Goal: Find specific page/section: Find specific page/section

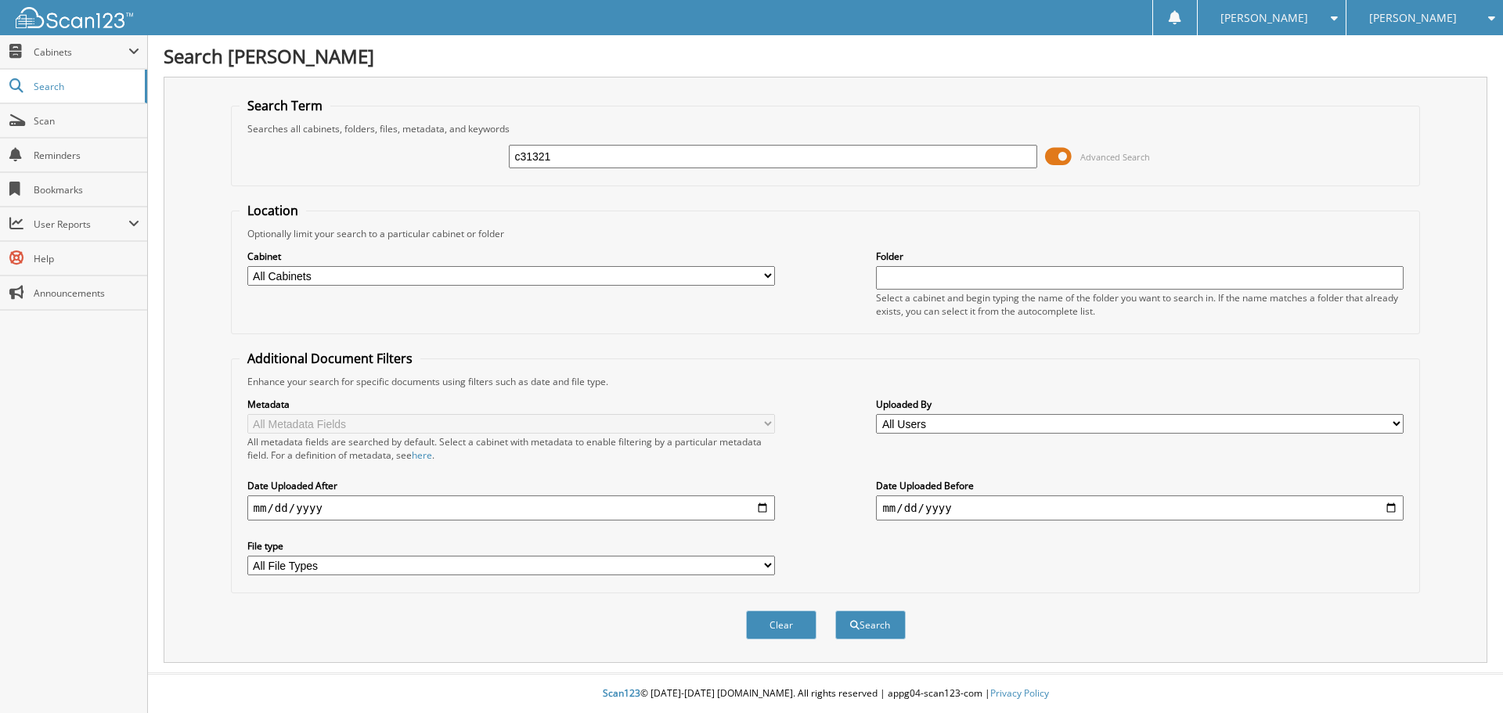
type input "c31321"
click at [835, 610] on button "Search" at bounding box center [870, 624] width 70 height 29
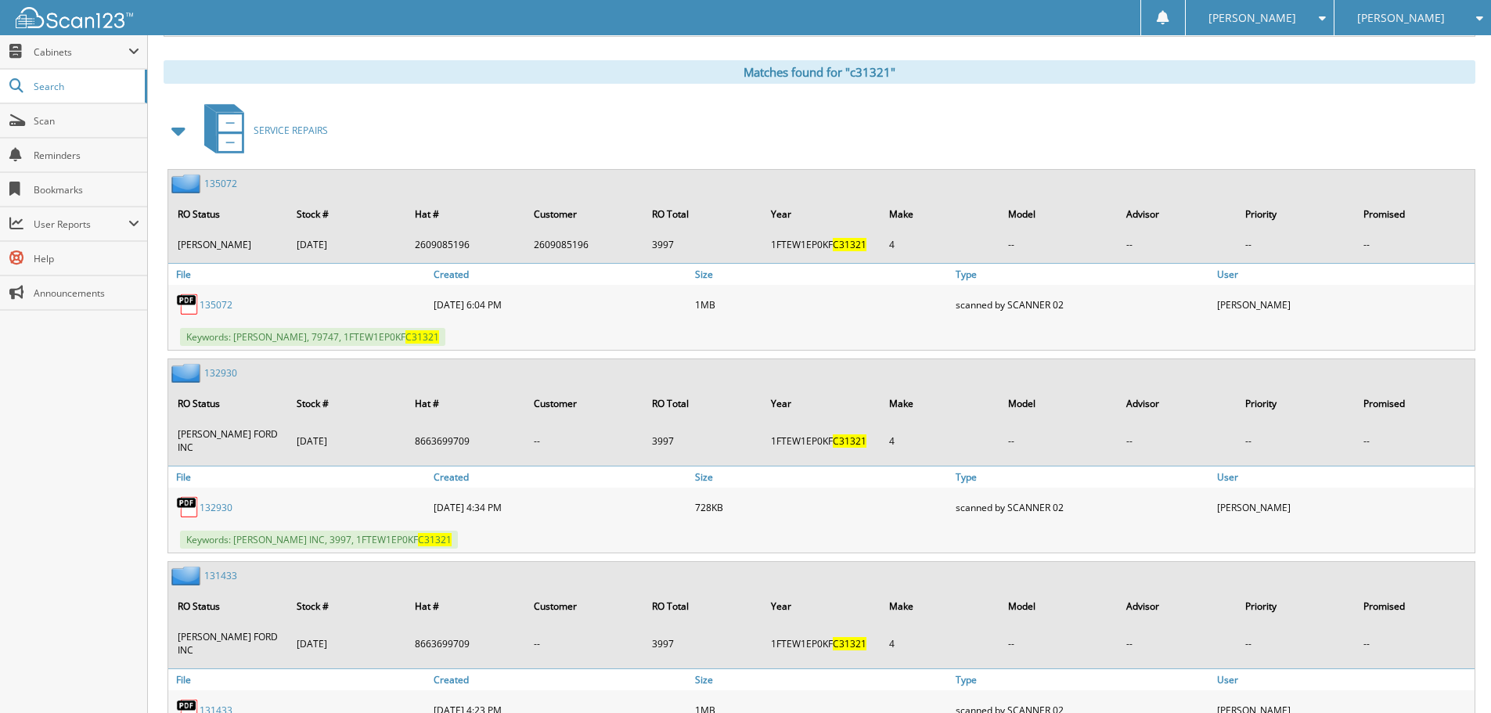
click at [177, 127] on span at bounding box center [179, 131] width 22 height 28
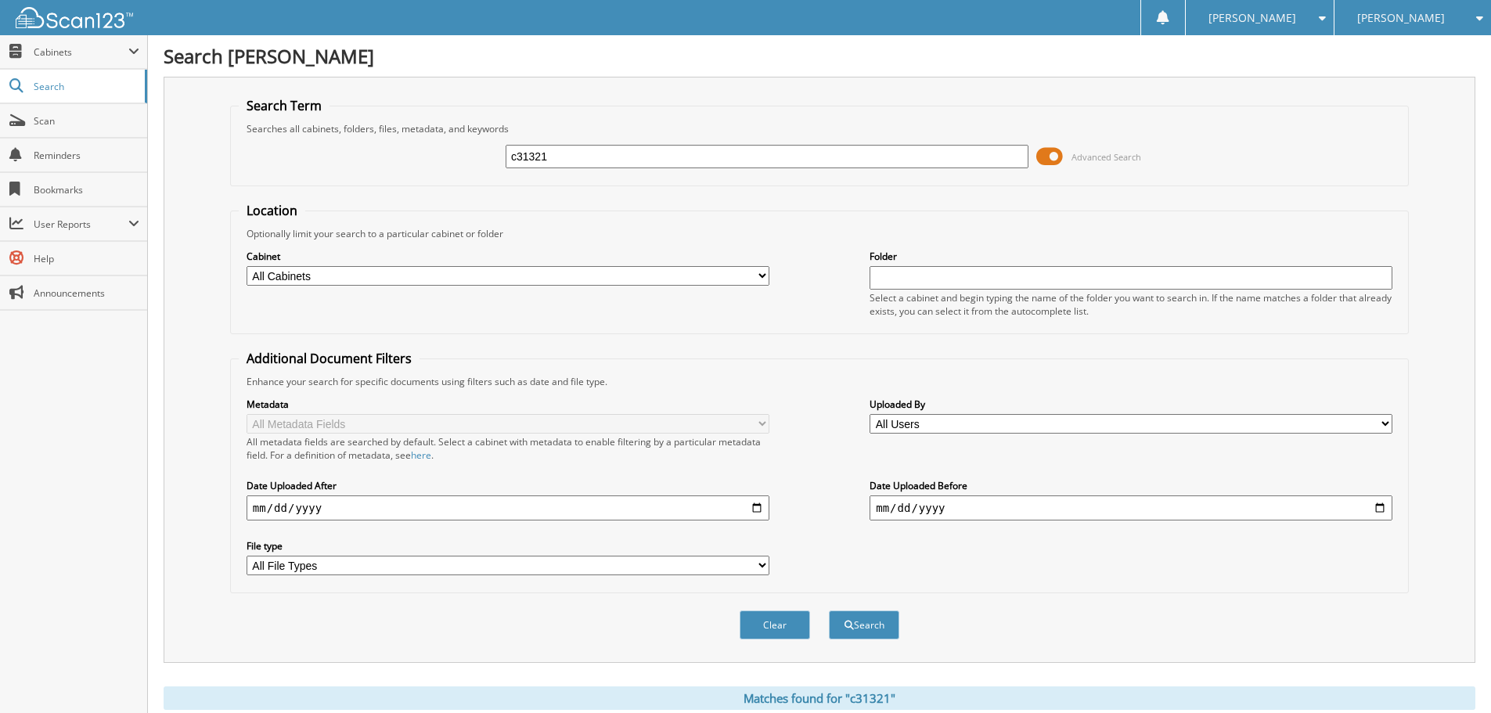
click at [596, 164] on input "c31321" at bounding box center [767, 156] width 523 height 23
type input "[PERSON_NAME]"
click at [829, 610] on button "Search" at bounding box center [864, 624] width 70 height 29
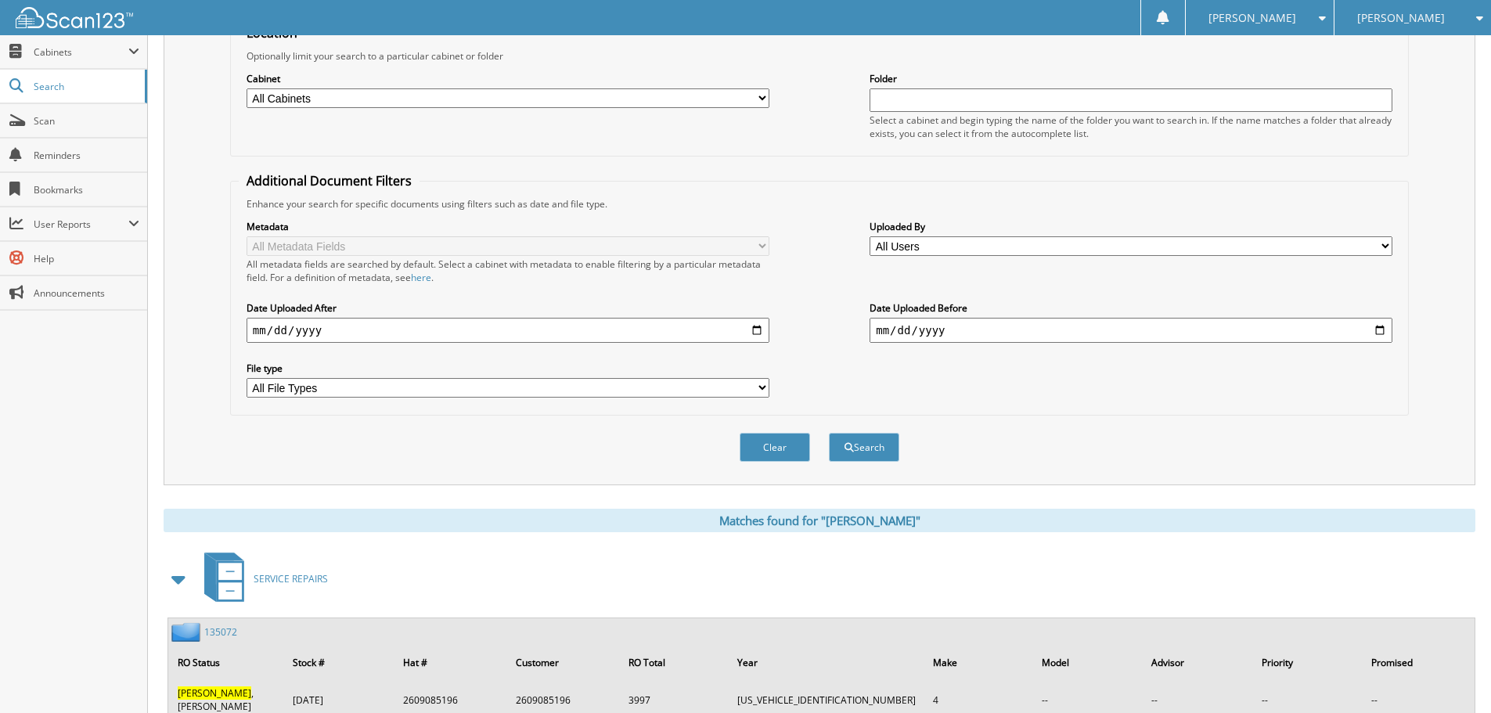
scroll to position [626, 0]
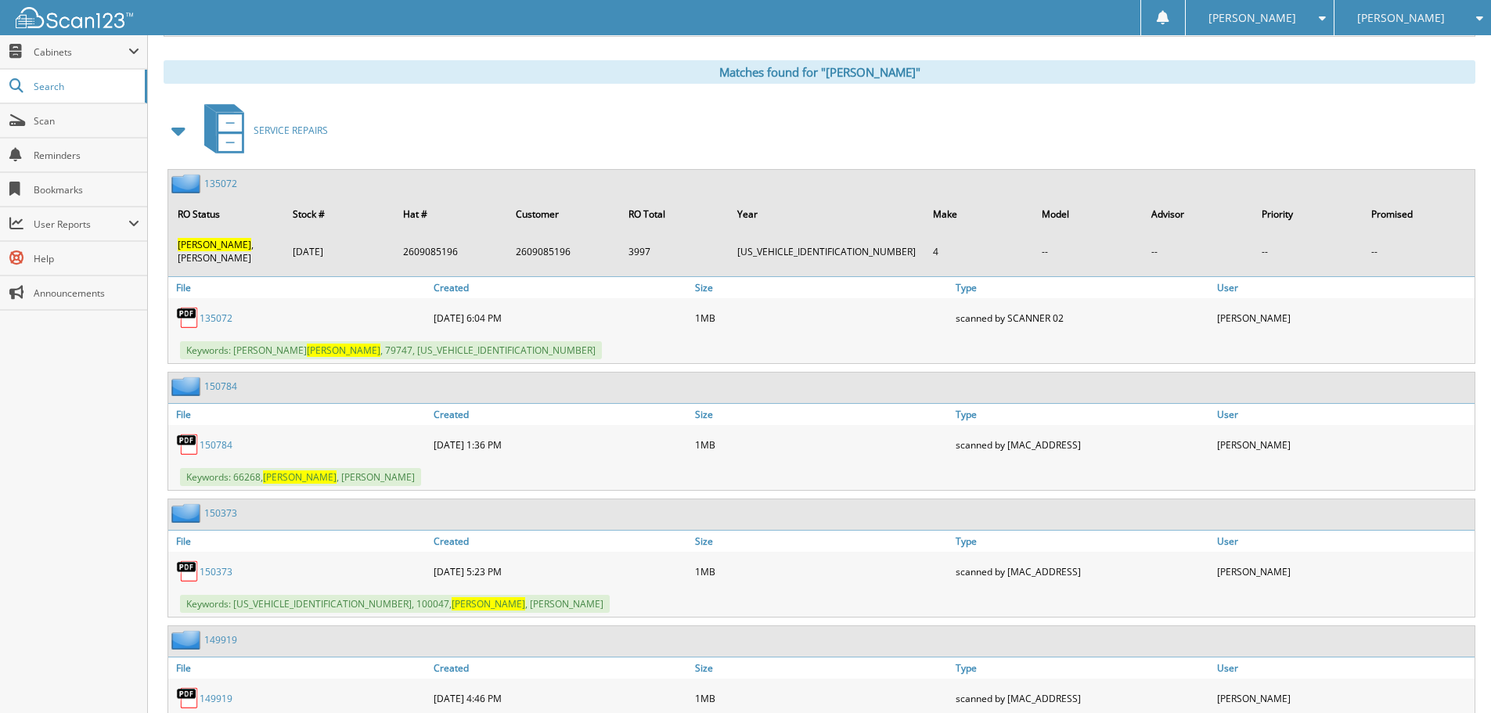
click at [190, 130] on span at bounding box center [179, 131] width 31 height 38
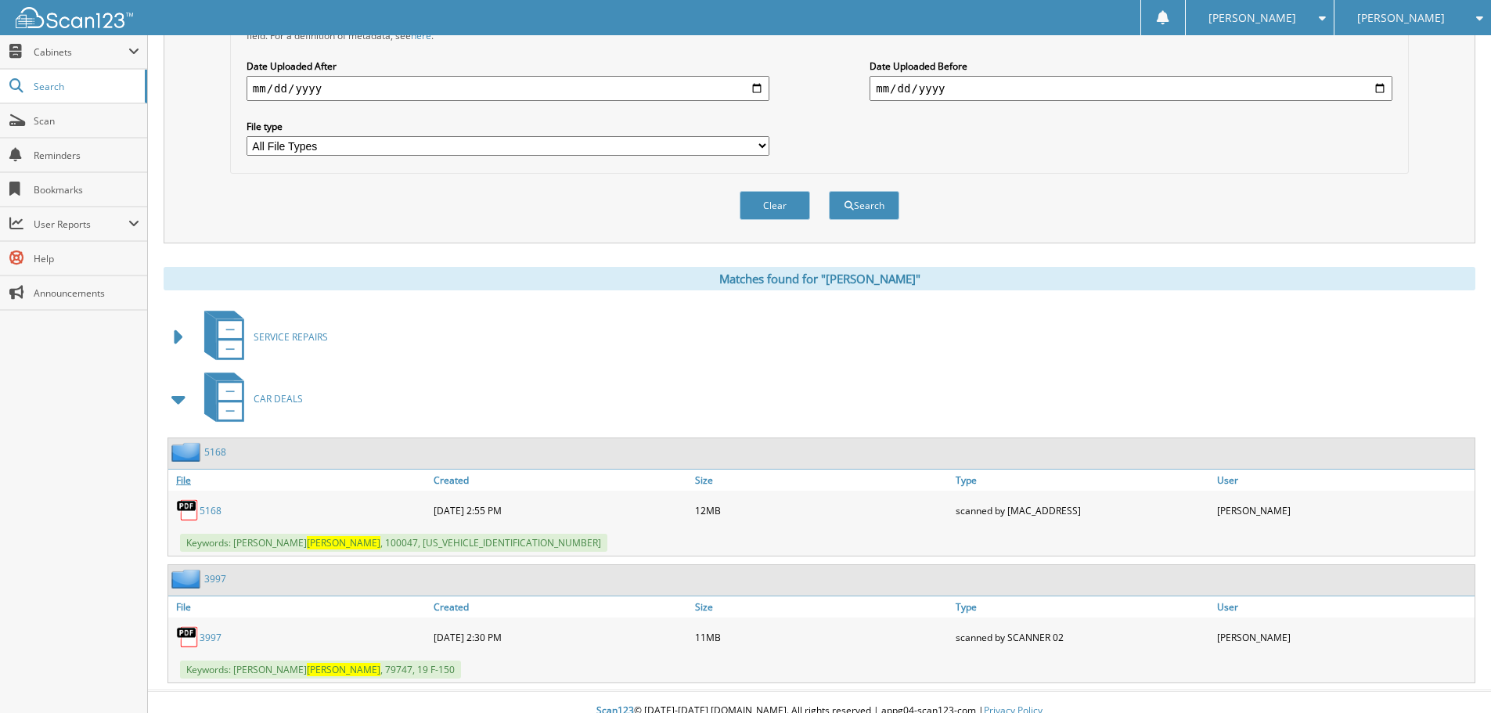
scroll to position [438, 0]
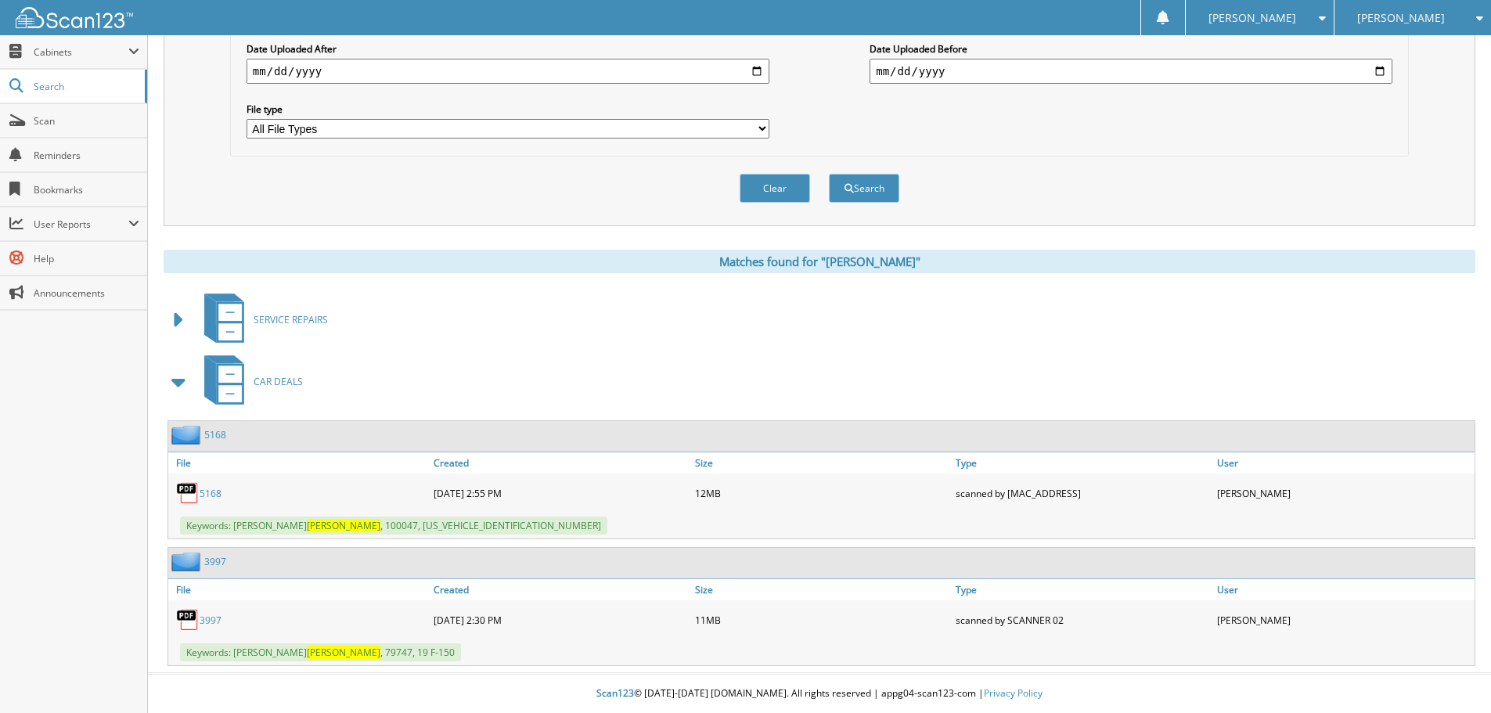
click at [218, 559] on link "3997" at bounding box center [215, 561] width 22 height 13
